Goal: Navigation & Orientation: Find specific page/section

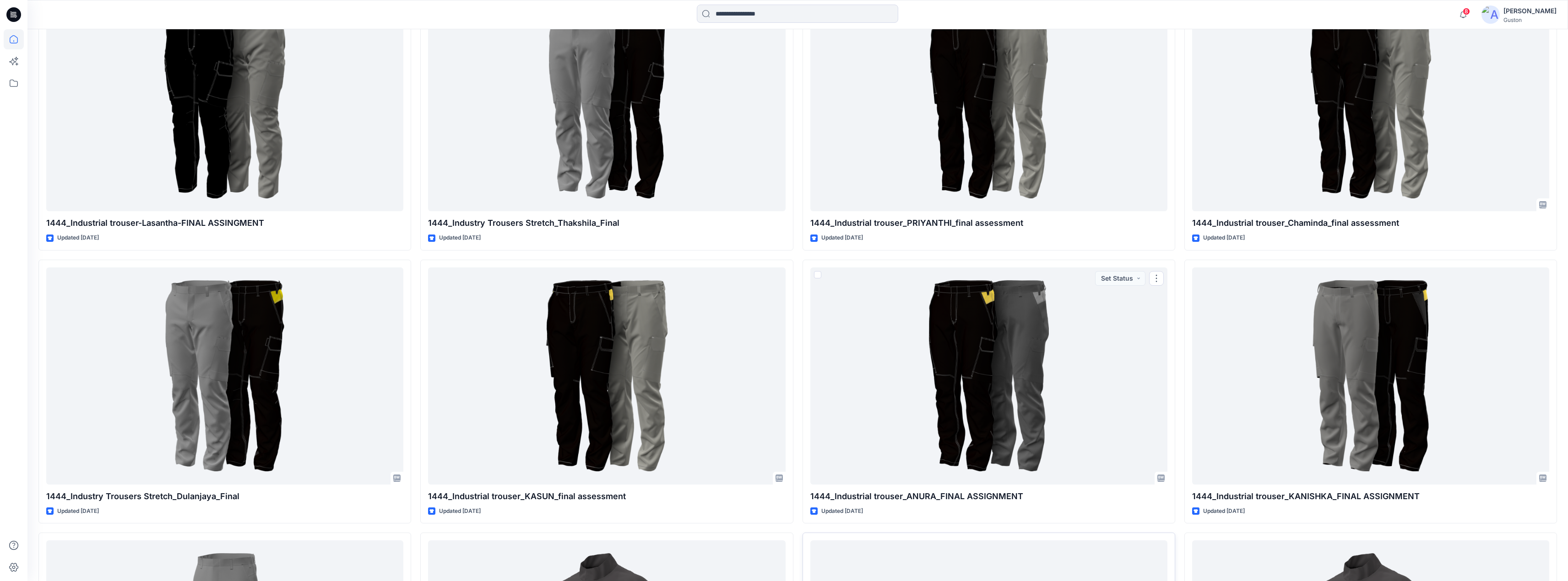
scroll to position [594, 0]
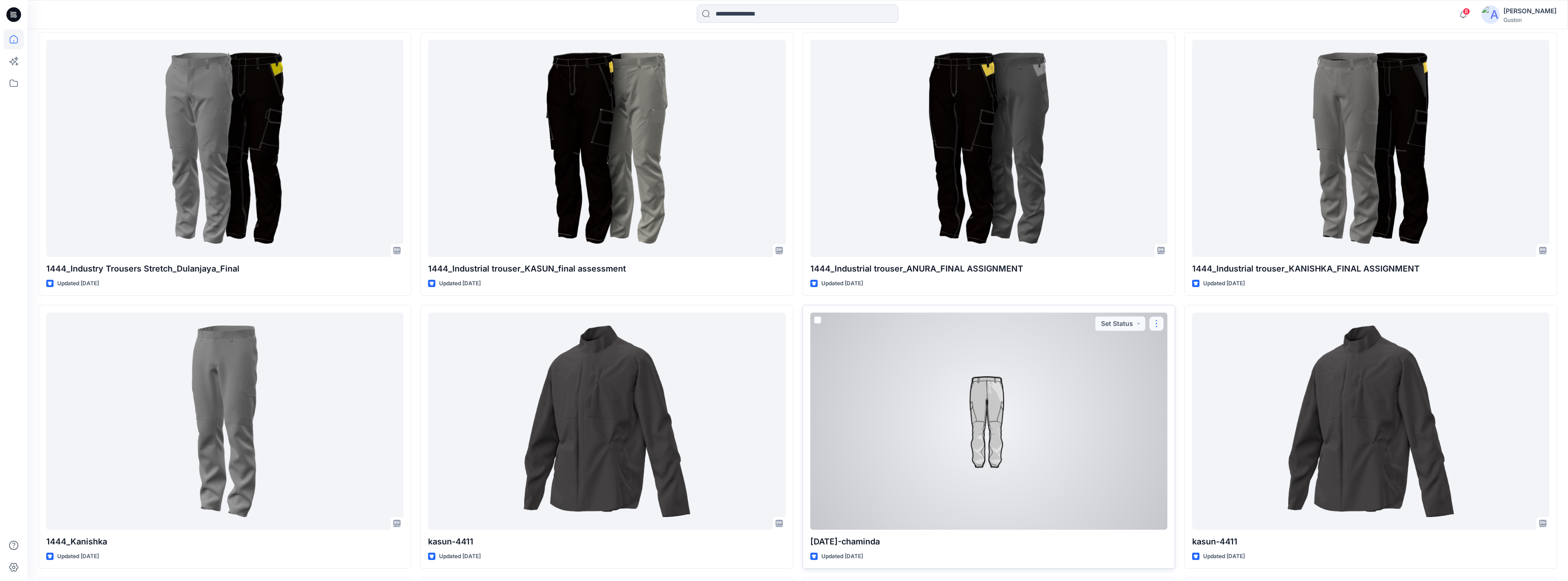
click at [1161, 326] on button "button" at bounding box center [1156, 323] width 15 height 15
click at [1161, 325] on button "button" at bounding box center [1156, 323] width 15 height 15
click at [1138, 327] on button "Set Status" at bounding box center [1120, 323] width 51 height 15
click at [1139, 328] on button "Set Status" at bounding box center [1120, 323] width 51 height 15
click at [1157, 327] on button "button" at bounding box center [1156, 323] width 15 height 15
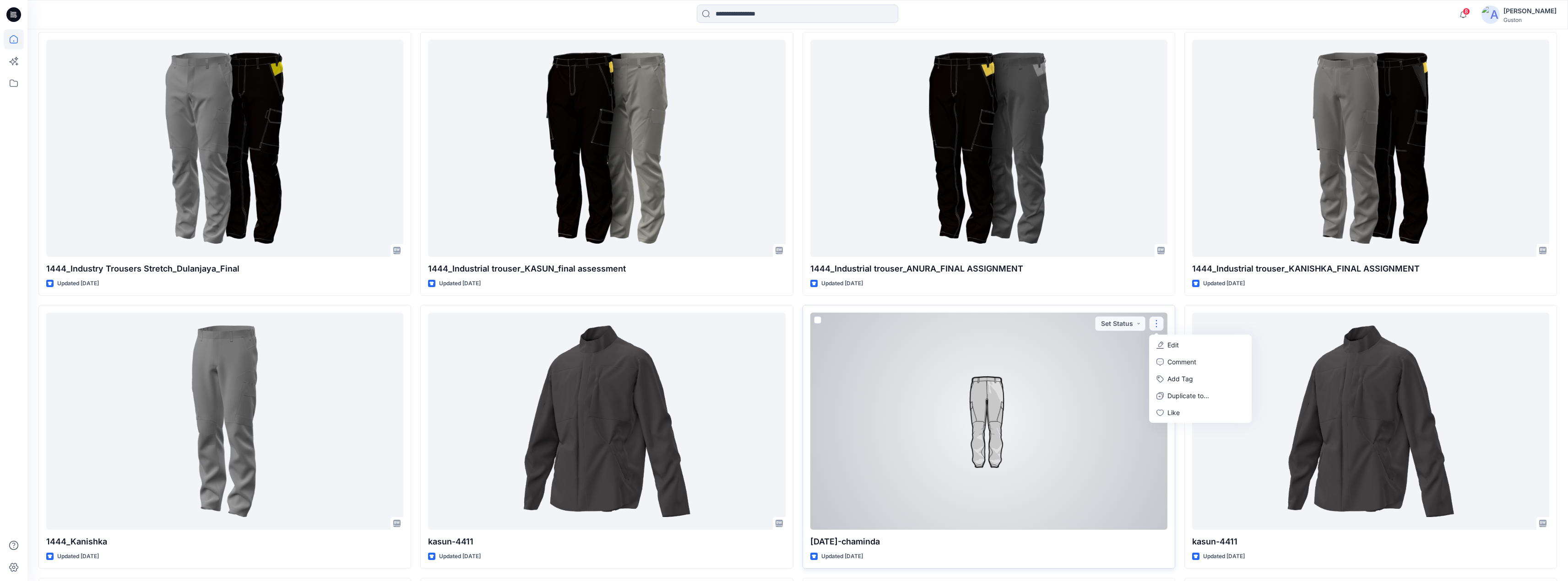
click at [1159, 328] on button "button" at bounding box center [1156, 323] width 15 height 15
click at [1139, 330] on button "Set Status" at bounding box center [1120, 323] width 51 height 15
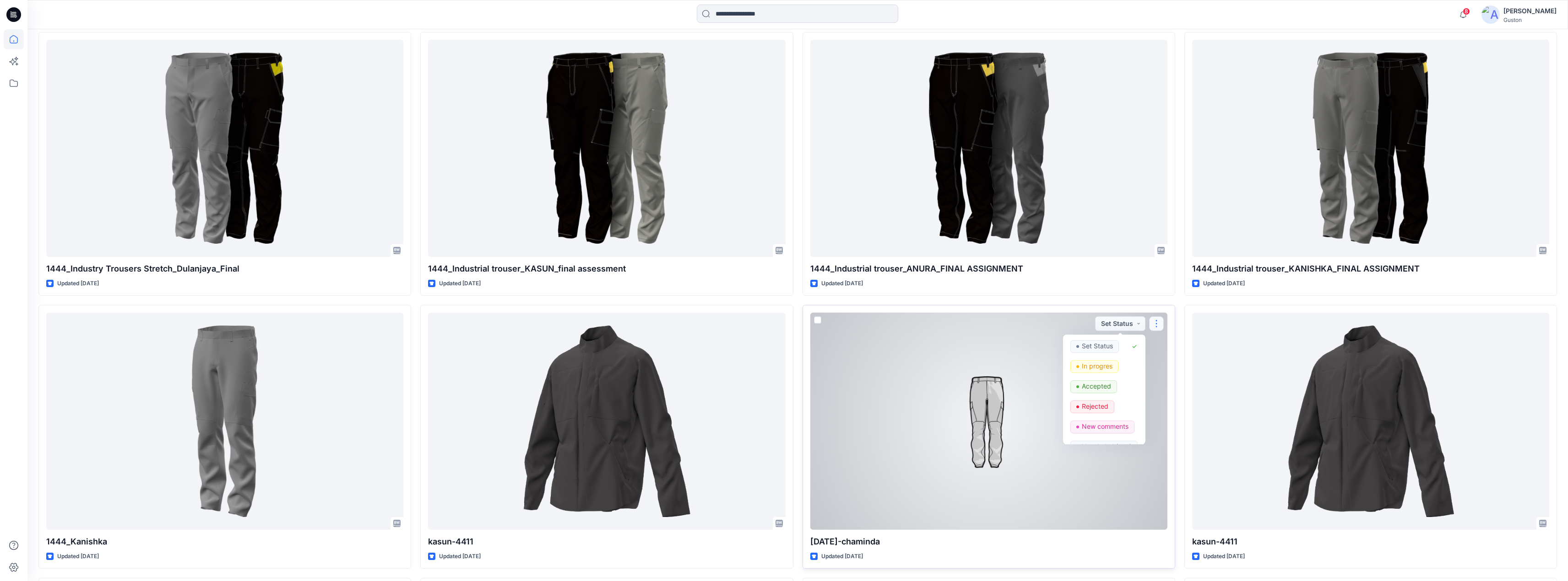
click at [1160, 328] on button "button" at bounding box center [1156, 323] width 15 height 15
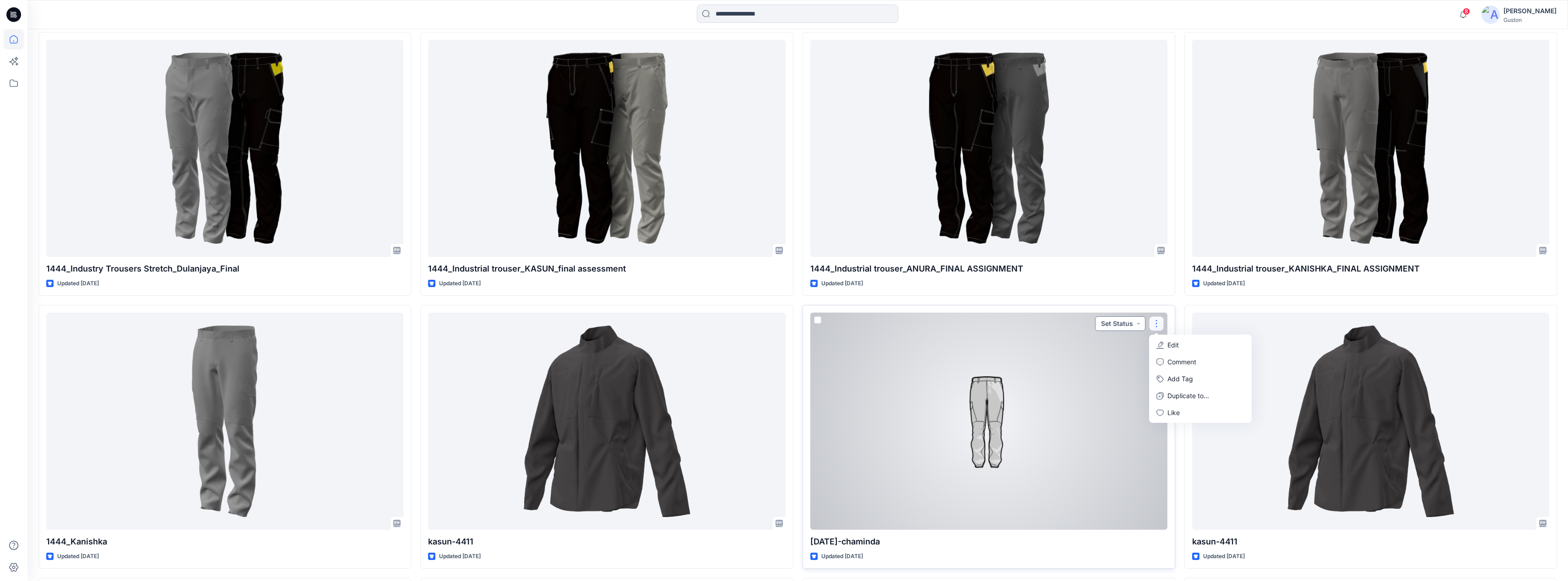
click at [1138, 324] on button "Set Status" at bounding box center [1120, 323] width 51 height 15
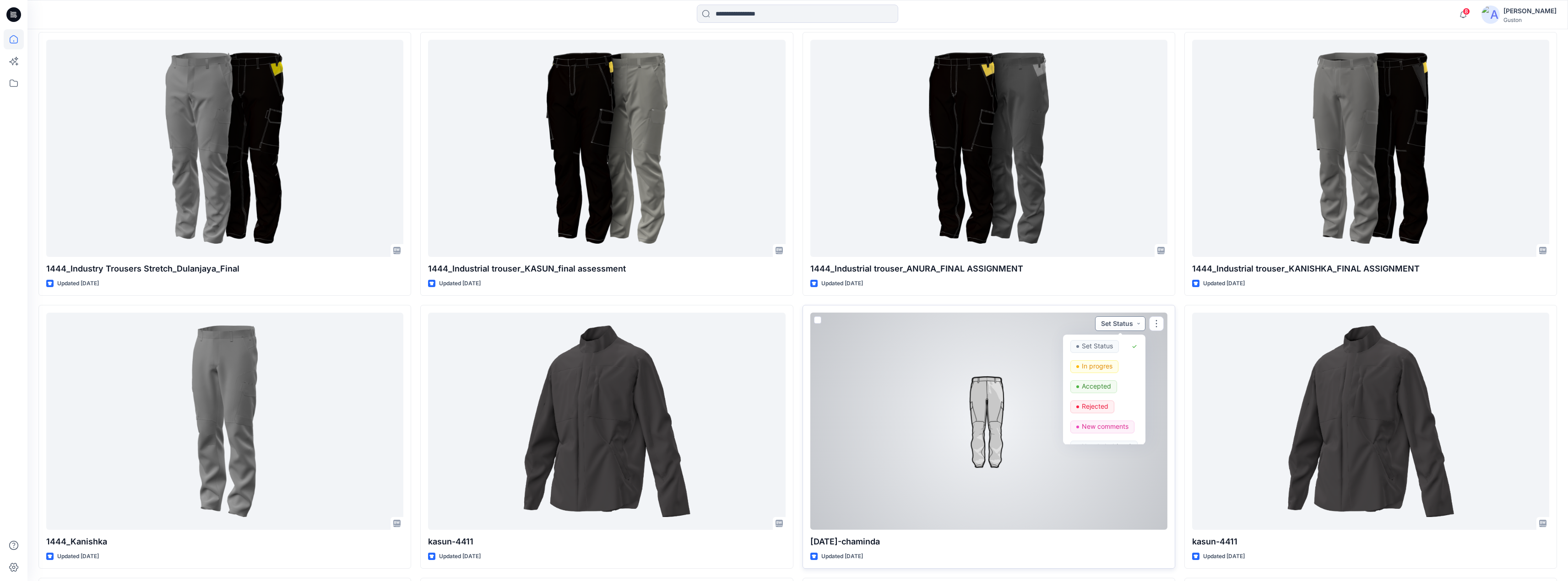
click at [1139, 323] on button "Set Status" at bounding box center [1120, 323] width 51 height 15
click at [1141, 325] on button "Set Status" at bounding box center [1120, 323] width 51 height 15
click at [1139, 323] on button "Set Status" at bounding box center [1120, 323] width 51 height 15
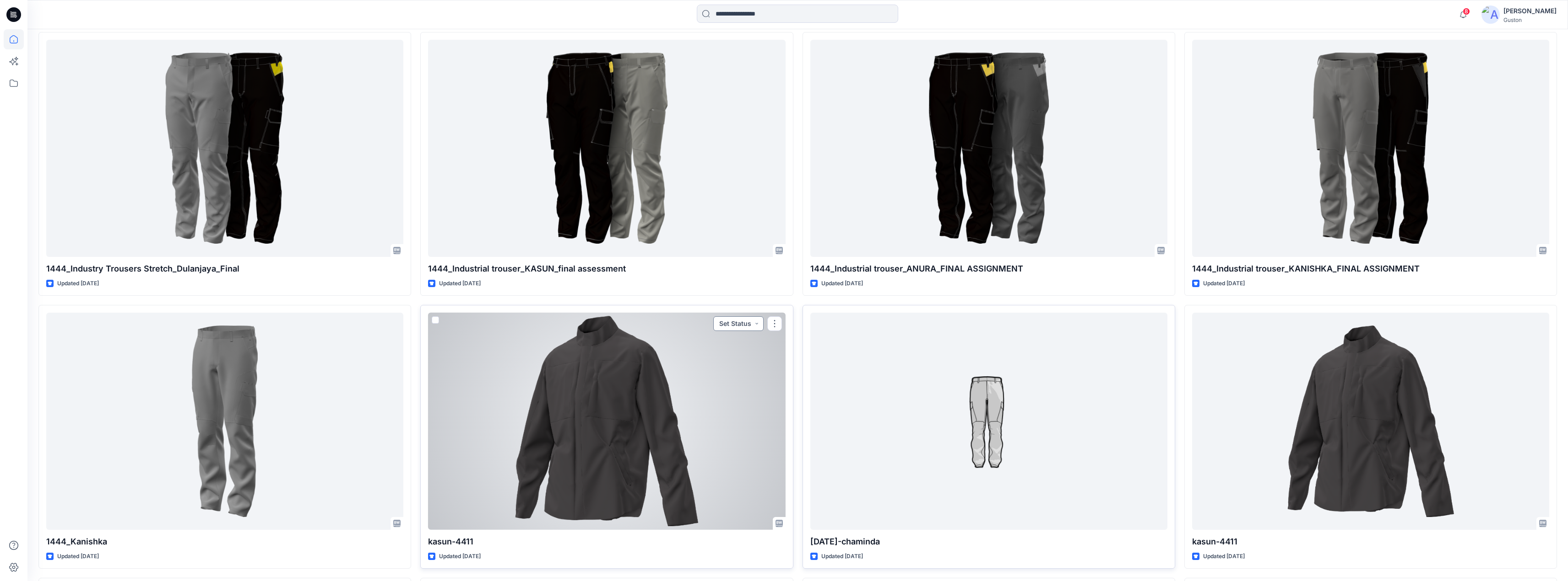
click at [757, 323] on button "Set Status" at bounding box center [739, 323] width 51 height 15
click at [759, 321] on button "Set Status" at bounding box center [739, 323] width 51 height 15
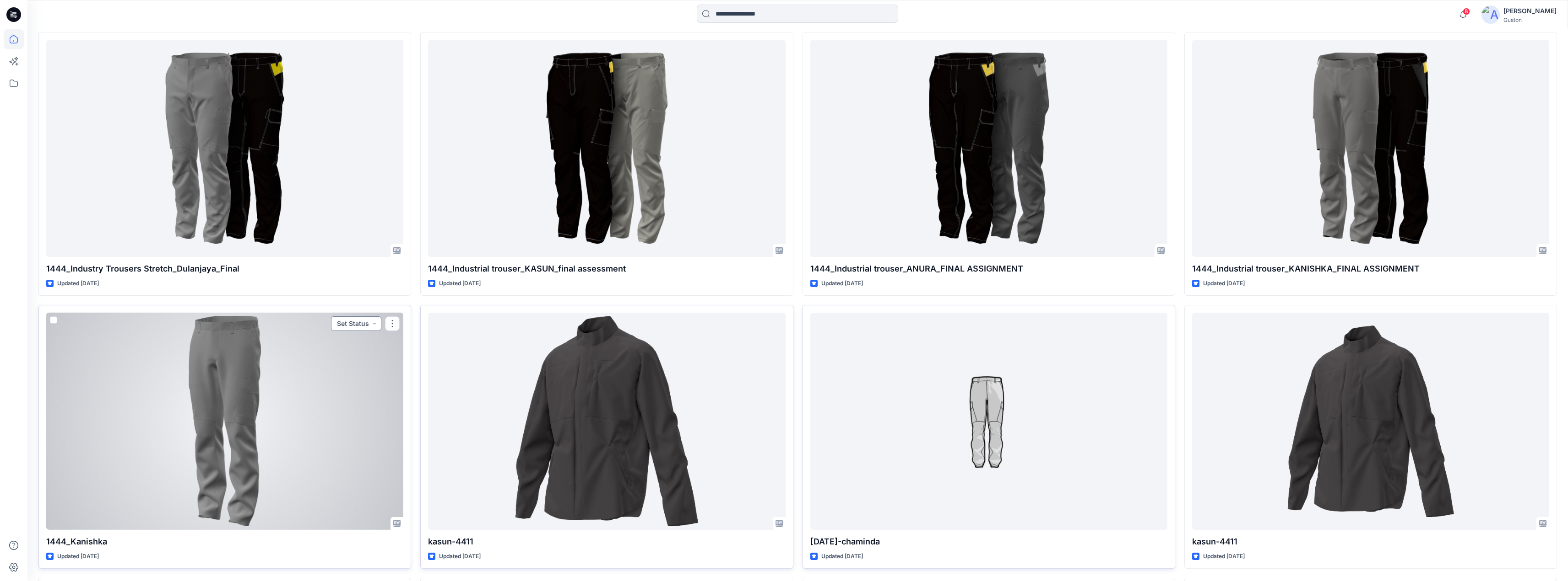
click at [368, 323] on button "Set Status" at bounding box center [356, 323] width 51 height 15
click at [373, 326] on button "Set Status" at bounding box center [356, 323] width 51 height 15
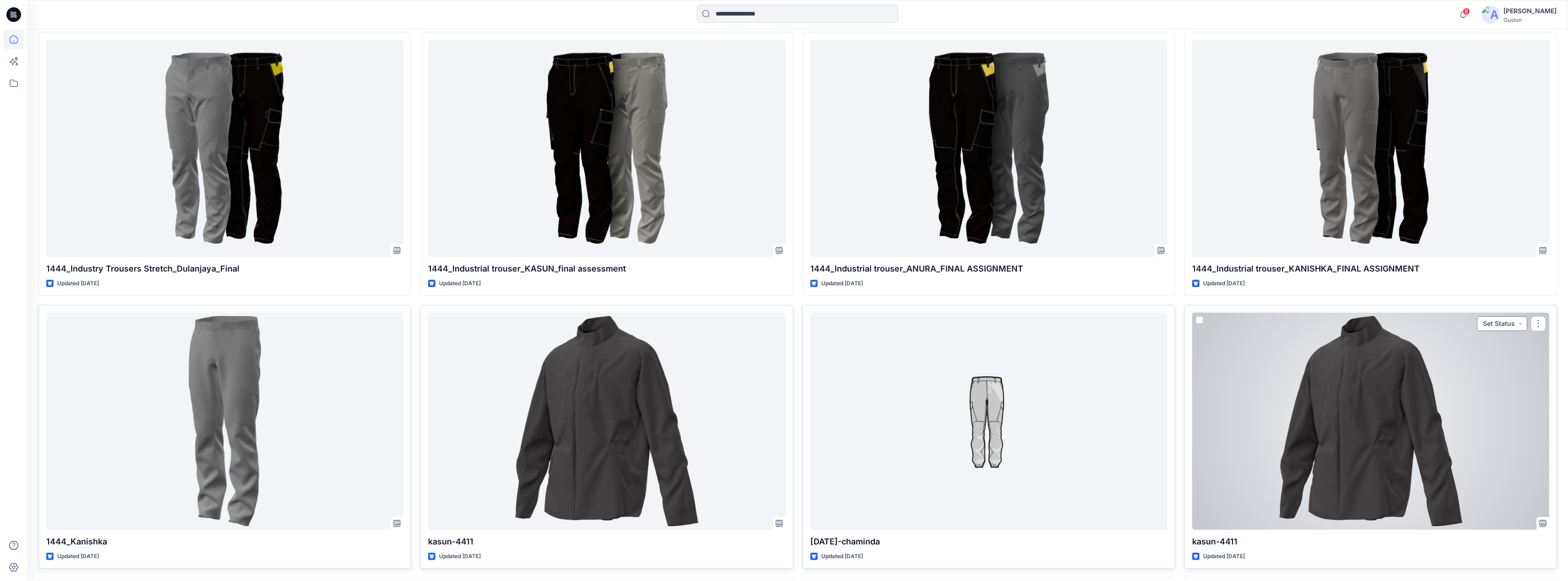
click at [1516, 323] on button "Set Status" at bounding box center [1502, 323] width 51 height 15
click at [1520, 322] on button "Set Status" at bounding box center [1502, 323] width 51 height 15
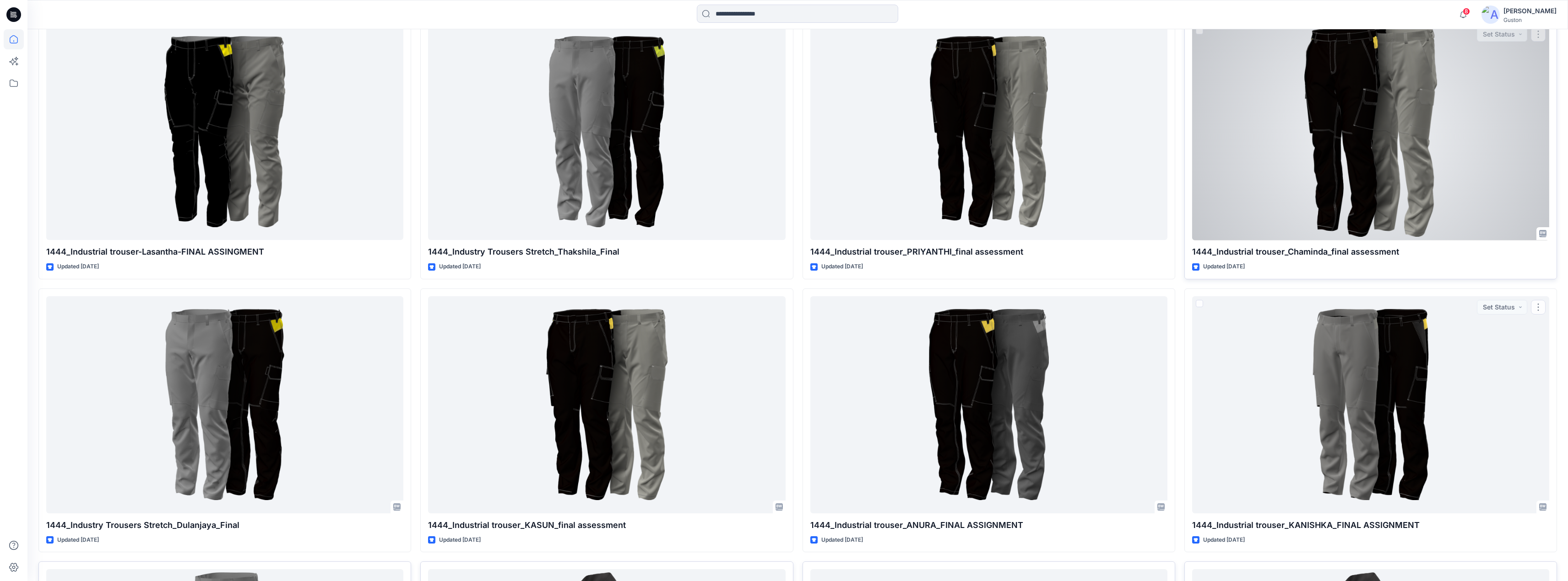
scroll to position [228, 0]
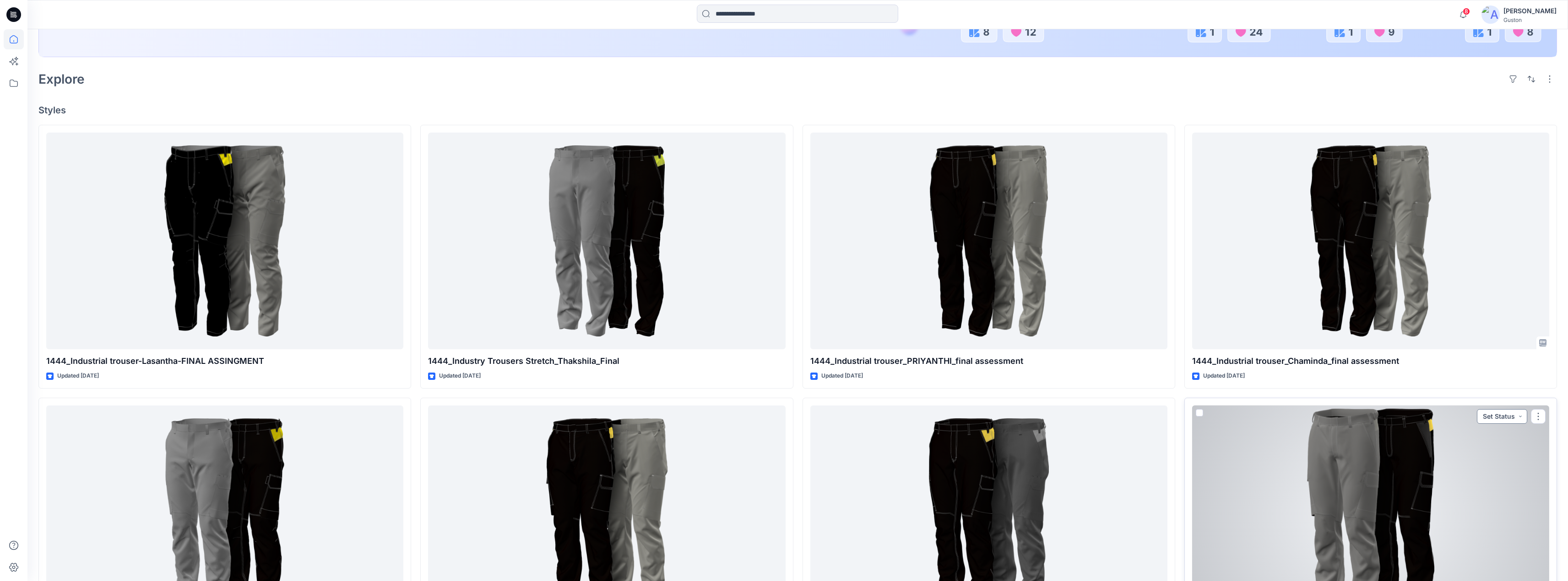
click at [1520, 419] on button "Set Status" at bounding box center [1502, 417] width 51 height 15
click at [1521, 413] on button "Set Status" at bounding box center [1502, 417] width 51 height 15
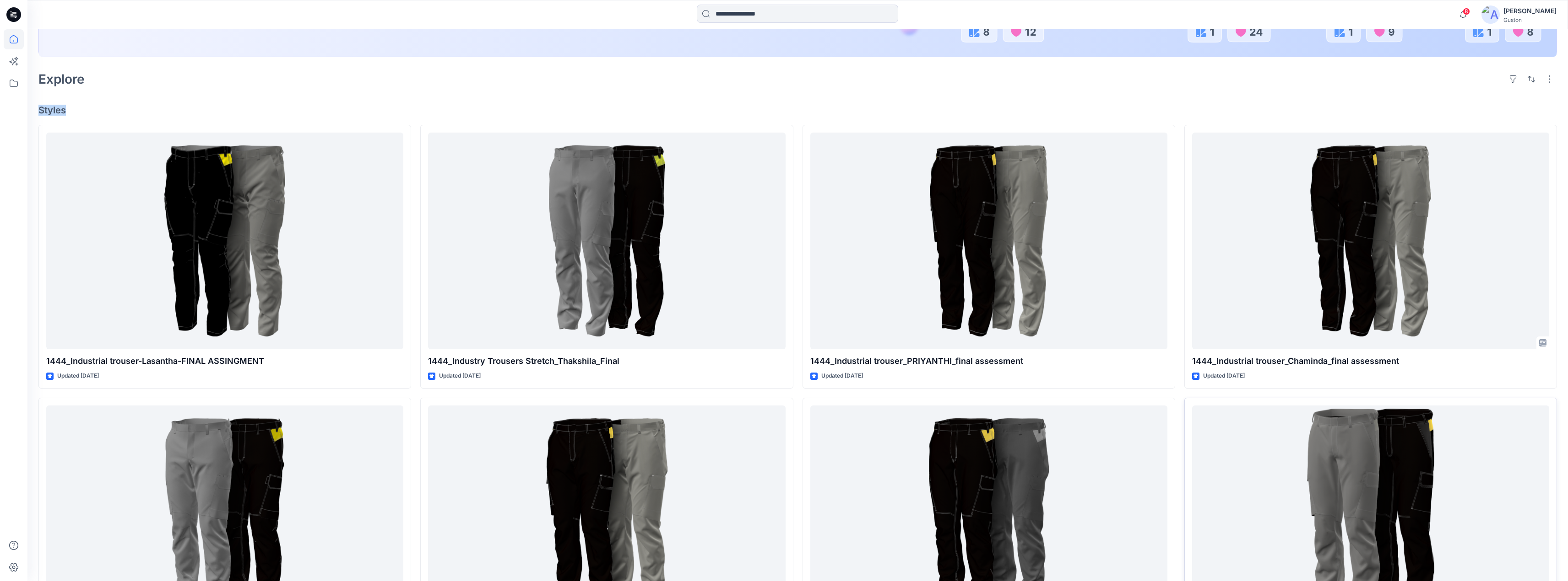
drag, startPoint x: 39, startPoint y: 109, endPoint x: 81, endPoint y: 109, distance: 42.0
click at [81, 109] on h4 "Styles" at bounding box center [797, 111] width 1518 height 11
drag, startPoint x: 84, startPoint y: 79, endPoint x: 35, endPoint y: 83, distance: 49.2
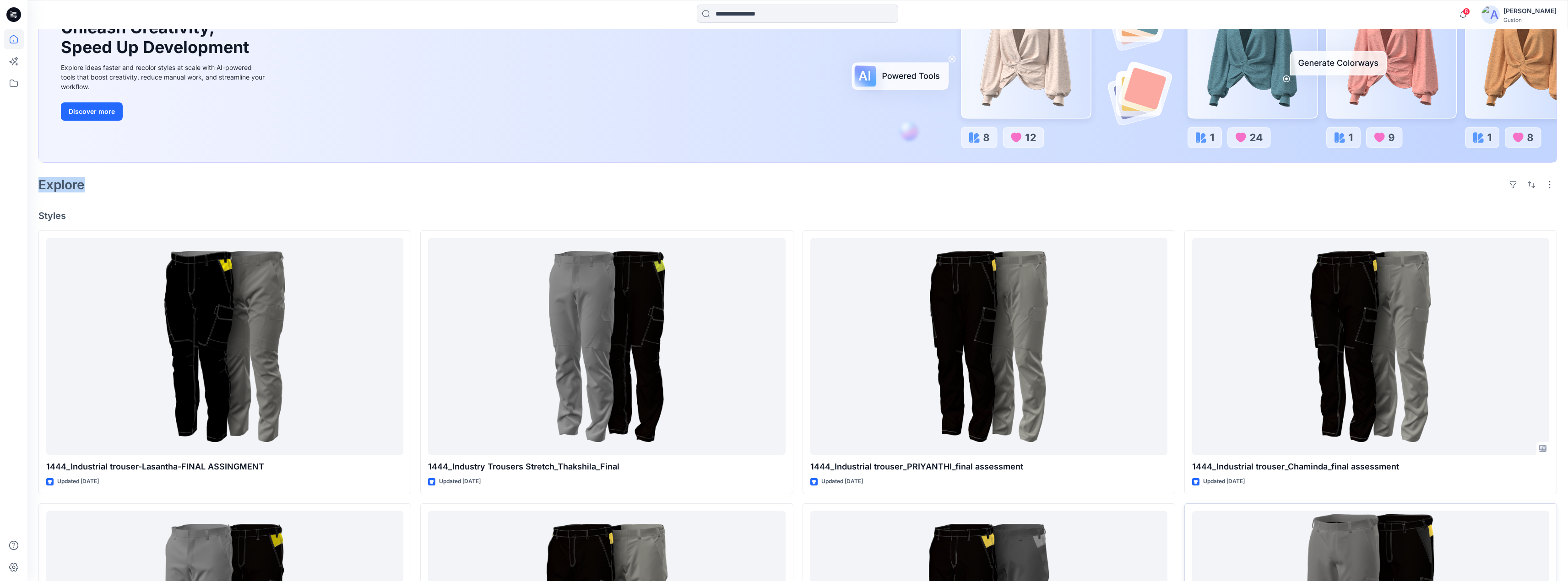
scroll to position [0, 0]
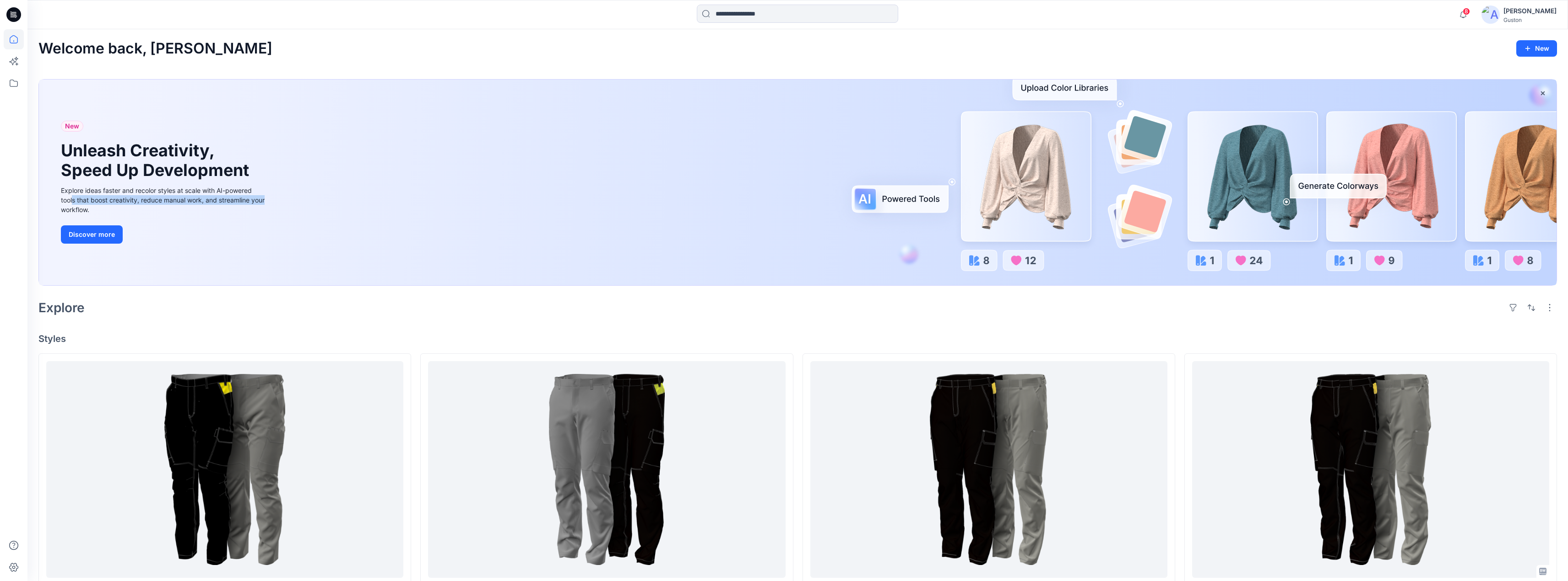
drag, startPoint x: 267, startPoint y: 202, endPoint x: 92, endPoint y: 222, distance: 176.1
click at [77, 201] on div "New Unleash Creativity, Speed Up Development Explore ideas faster and recolor s…" at bounding box center [164, 183] width 221 height 206
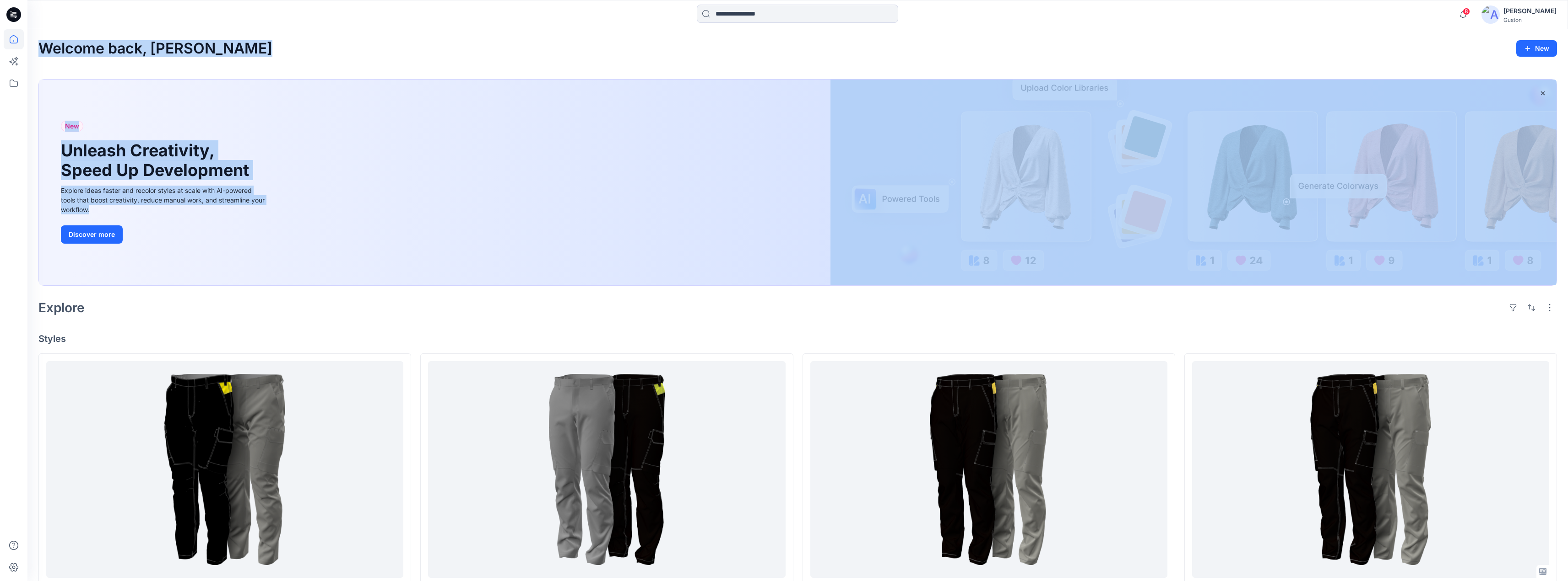
drag, startPoint x: 89, startPoint y: 210, endPoint x: 51, endPoint y: 50, distance: 164.5
click at [245, 46] on div "Welcome back, Kavindu New" at bounding box center [797, 48] width 1518 height 17
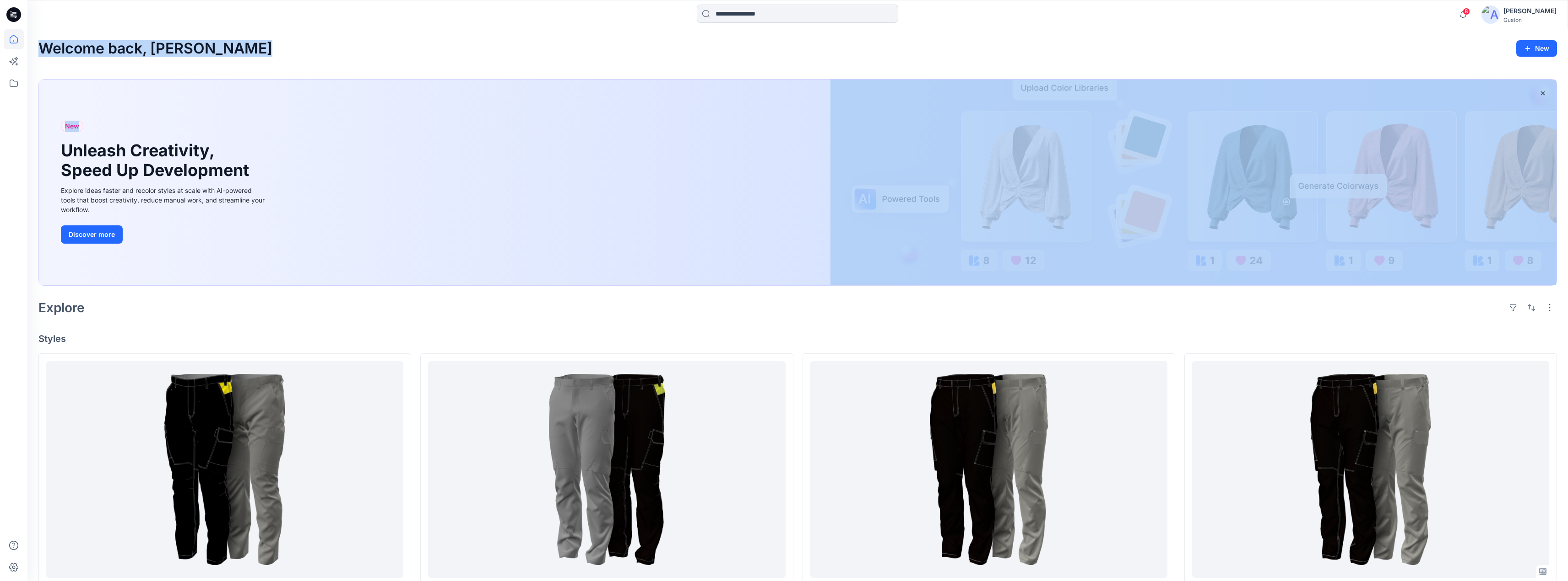
drag, startPoint x: 43, startPoint y: 51, endPoint x: 208, endPoint y: 189, distance: 215.1
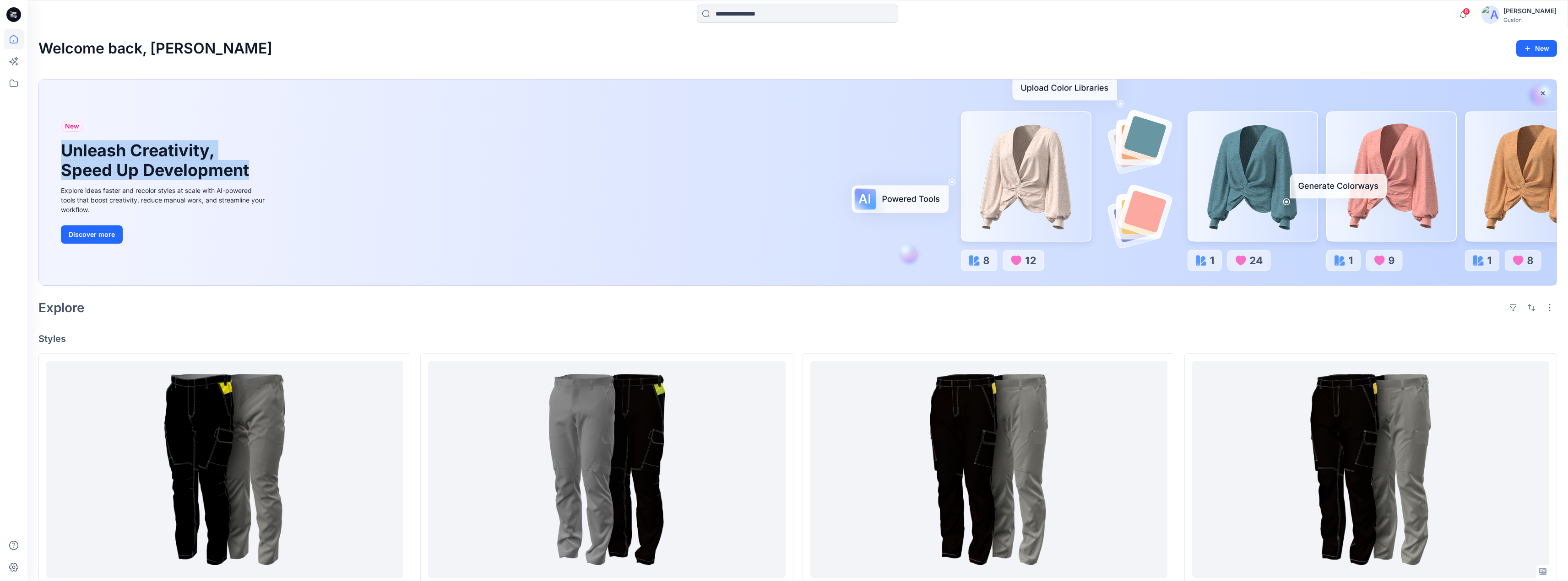
drag, startPoint x: 249, startPoint y: 172, endPoint x: 72, endPoint y: 94, distance: 193.4
click at [60, 145] on div "New Unleash Creativity, Speed Up Development Explore ideas faster and recolor s…" at bounding box center [164, 183] width 221 height 206
click at [206, 46] on h2 "Welcome back, [PERSON_NAME]" at bounding box center [156, 48] width 234 height 17
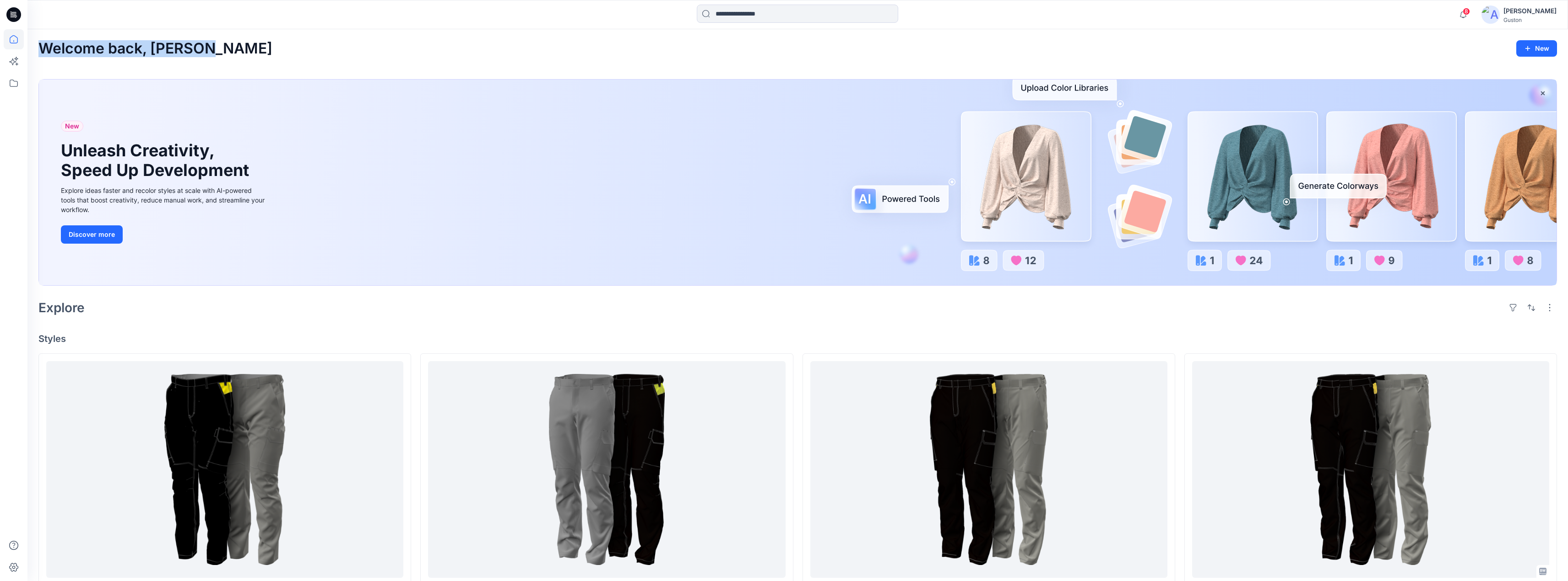
drag, startPoint x: 210, startPoint y: 48, endPoint x: 43, endPoint y: 62, distance: 167.6
click at [58, 57] on h2 "Welcome back, [PERSON_NAME]" at bounding box center [156, 48] width 234 height 17
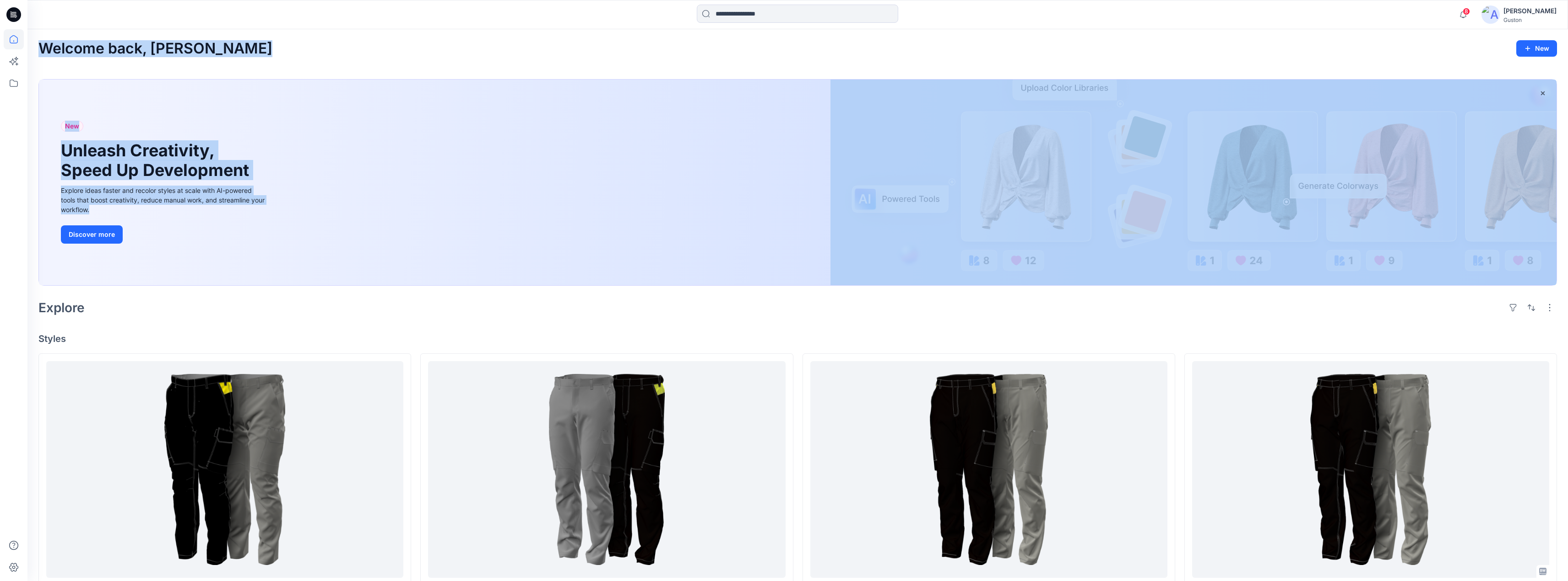
drag, startPoint x: 56, startPoint y: 55, endPoint x: 101, endPoint y: 211, distance: 162.4
click at [106, 210] on div "Explore ideas faster and recolor styles at scale with AI-powered tools that boo…" at bounding box center [164, 200] width 206 height 28
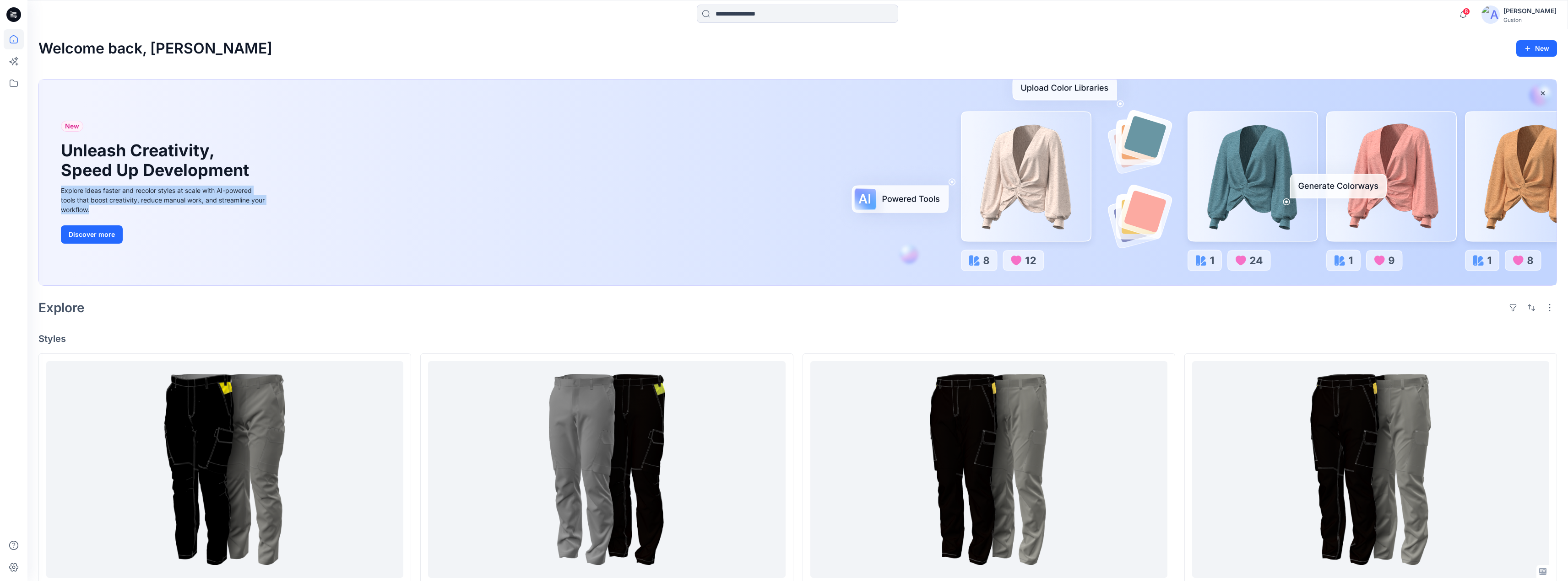
drag, startPoint x: 91, startPoint y: 208, endPoint x: 60, endPoint y: 193, distance: 34.4
click at [60, 193] on div "New Unleash Creativity, Speed Up Development Explore ideas faster and recolor s…" at bounding box center [164, 183] width 221 height 206
click at [93, 212] on div "Explore ideas faster and recolor styles at scale with AI-powered tools that boo…" at bounding box center [164, 200] width 206 height 28
click at [92, 211] on div "Explore ideas faster and recolor styles at scale with AI-powered tools that boo…" at bounding box center [164, 200] width 206 height 28
drag, startPoint x: 91, startPoint y: 213, endPoint x: 59, endPoint y: 193, distance: 37.7
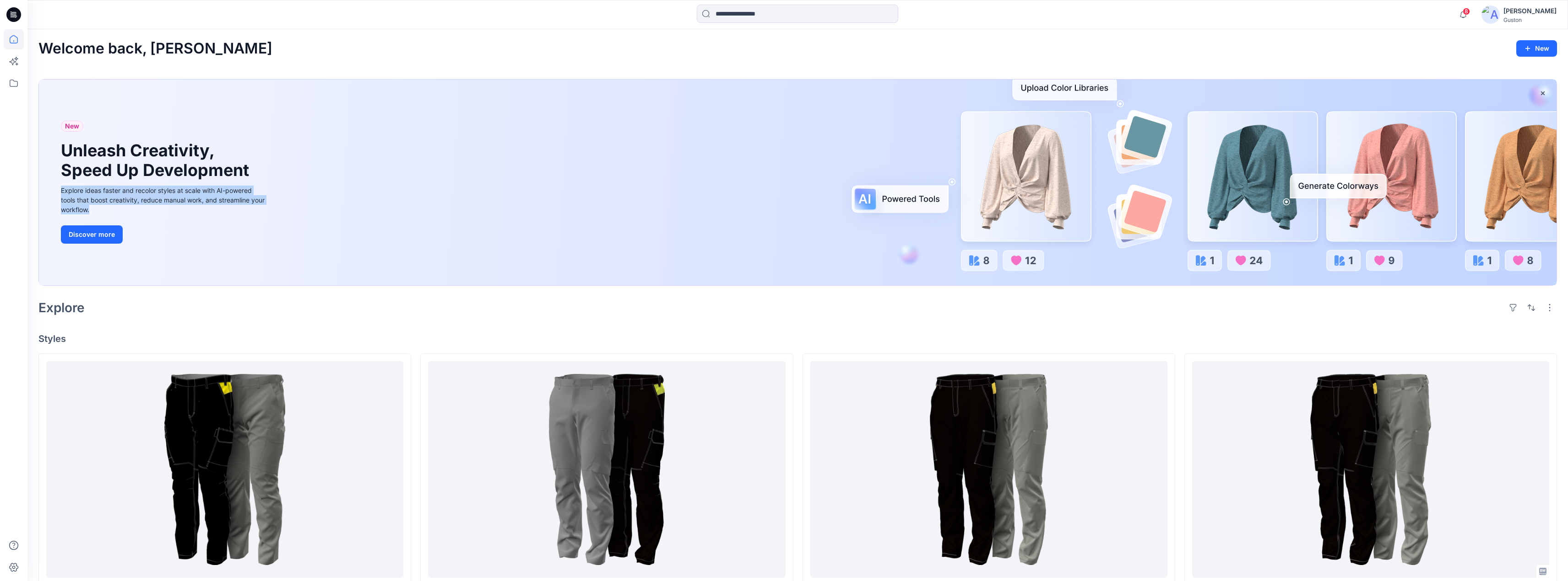
click at [59, 193] on div "New Unleash Creativity, Speed Up Development Explore ideas faster and recolor s…" at bounding box center [164, 183] width 221 height 206
click at [1125, 55] on div "Welcome back, Kavindu New" at bounding box center [797, 48] width 1518 height 17
drag, startPoint x: 1523, startPoint y: 25, endPoint x: 1559, endPoint y: 28, distance: 36.1
click at [1493, 15] on div "8 Notifications [PERSON_NAME] shared 1444_Industrial trouser_Chaminda_final ass…" at bounding box center [797, 14] width 1540 height 29
click at [1544, 21] on div "Guston" at bounding box center [1529, 20] width 53 height 7
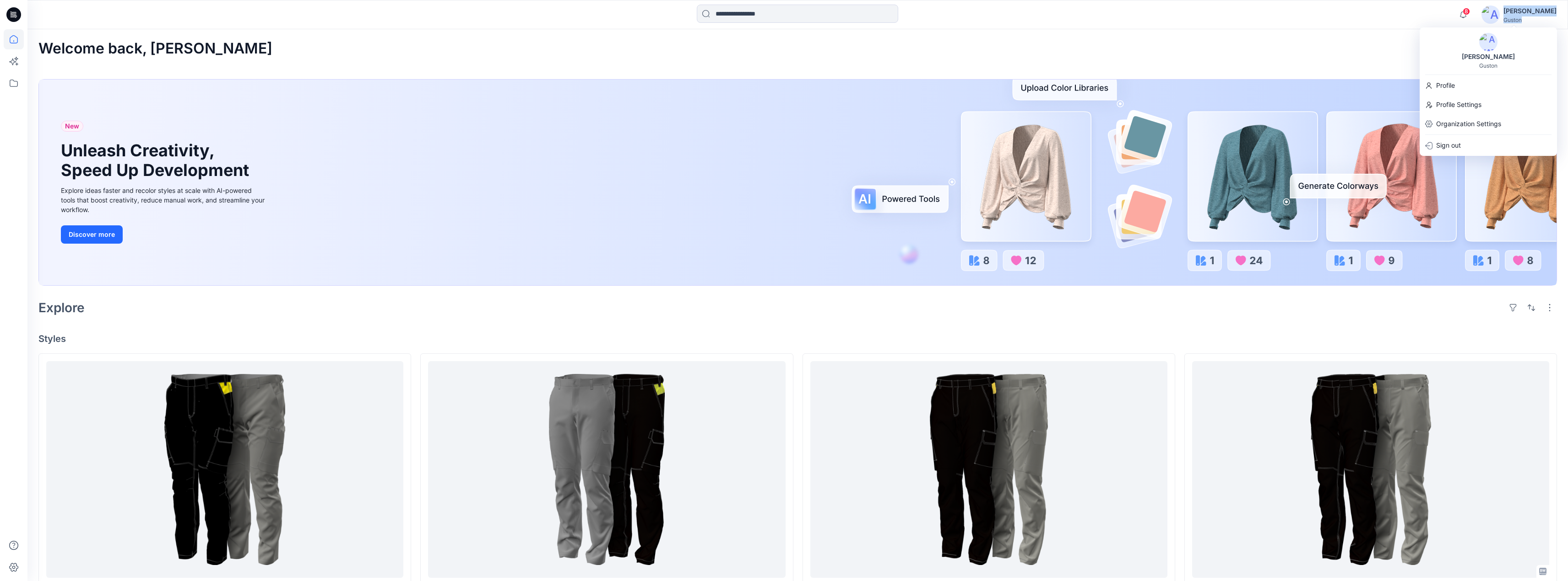
drag, startPoint x: 1501, startPoint y: 58, endPoint x: 1449, endPoint y: 44, distance: 53.9
click at [1428, 59] on div "[PERSON_NAME]" at bounding box center [1488, 51] width 138 height 36
